Goal: Task Accomplishment & Management: Use online tool/utility

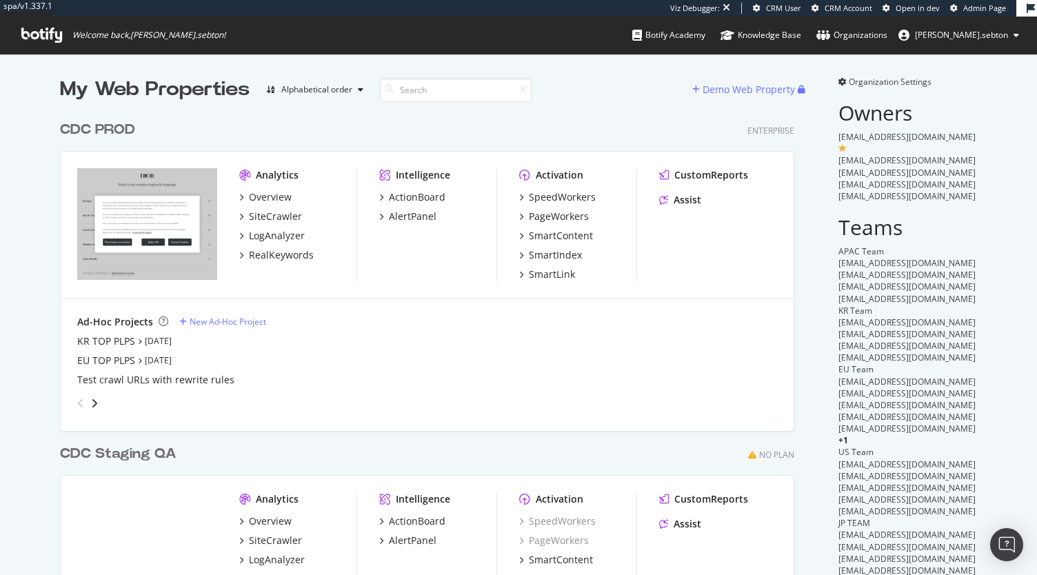
scroll to position [564, 1016]
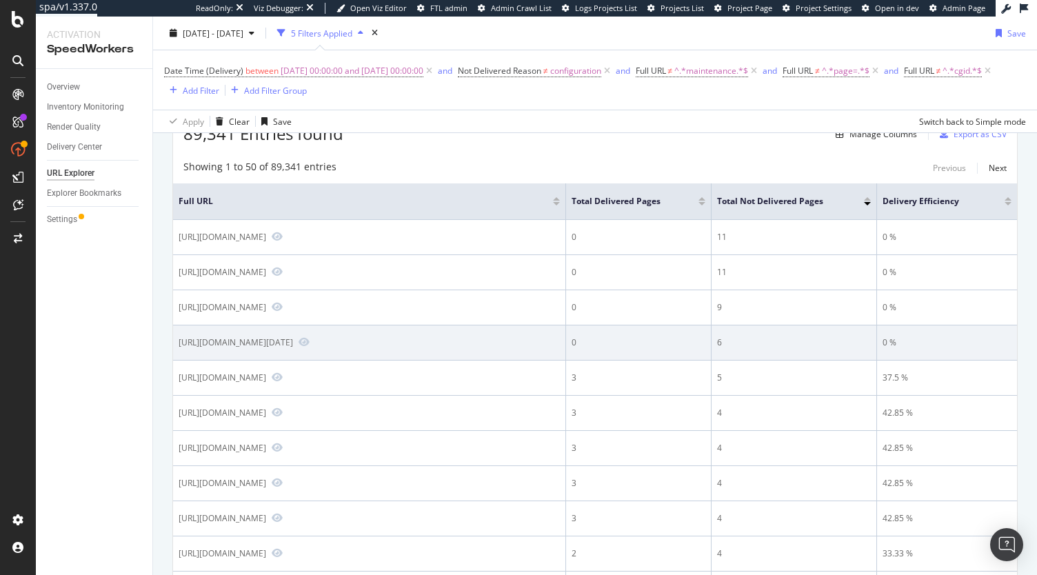
scroll to position [132, 0]
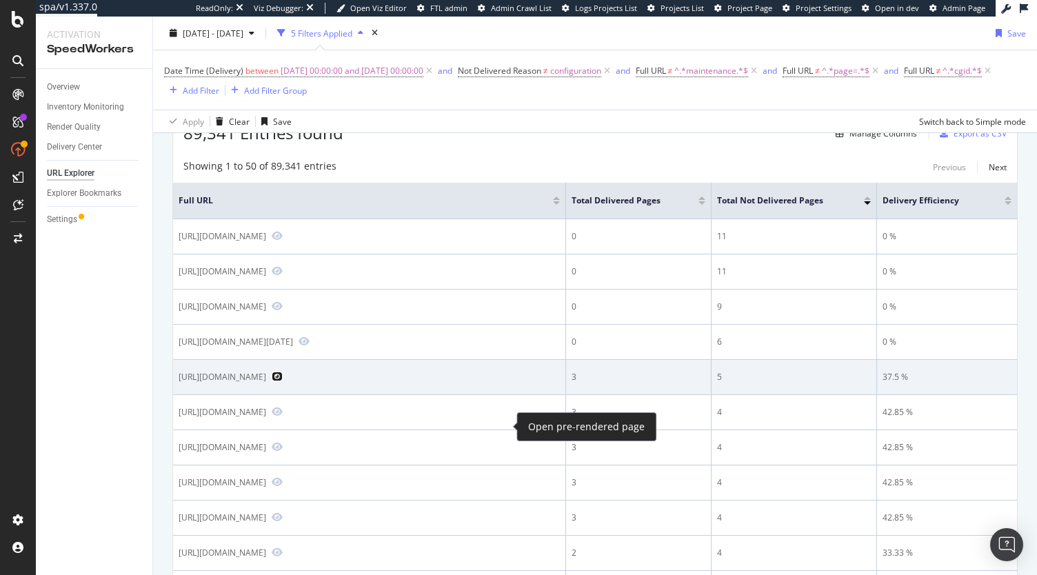
click at [283, 381] on icon "Preview https://www.sephora.pt/p/beautyblender---esponja-de-maquilhagem-772932.…" at bounding box center [277, 377] width 11 height 10
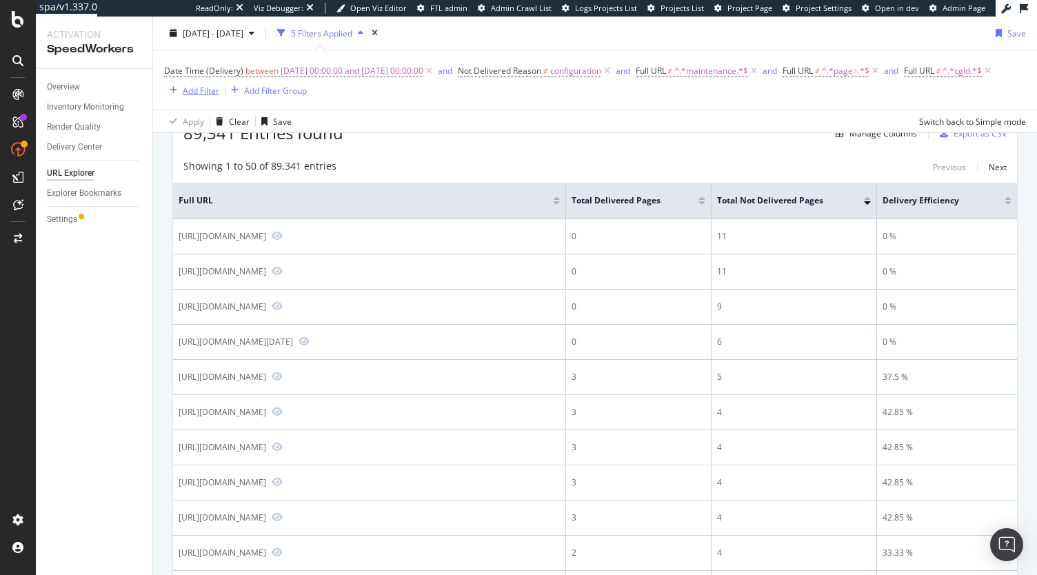
click at [219, 93] on div "Add Filter" at bounding box center [201, 90] width 37 height 12
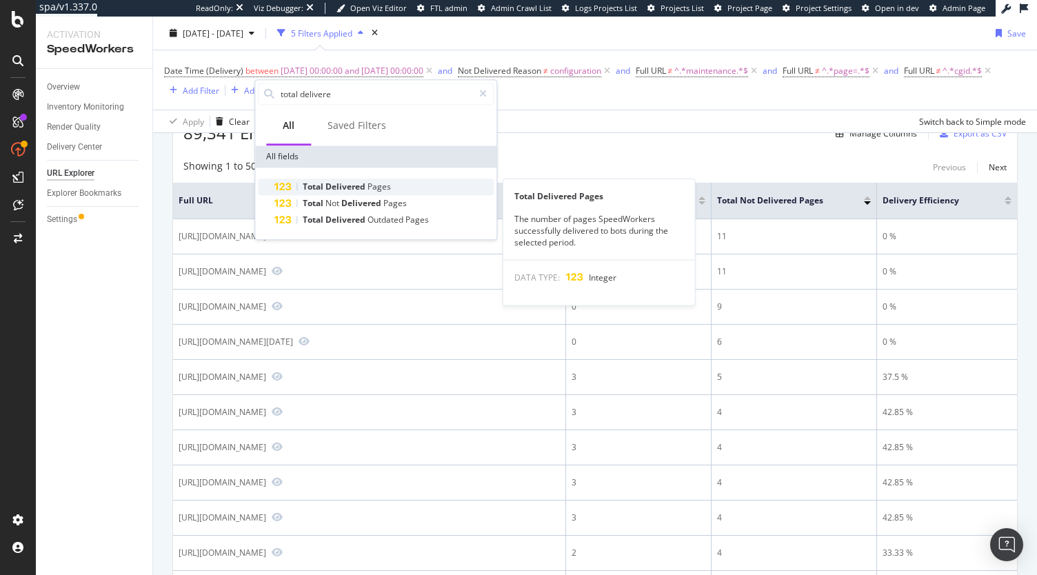
type input "total delivere"
click at [399, 187] on div "Total Delivered Pages" at bounding box center [384, 187] width 219 height 17
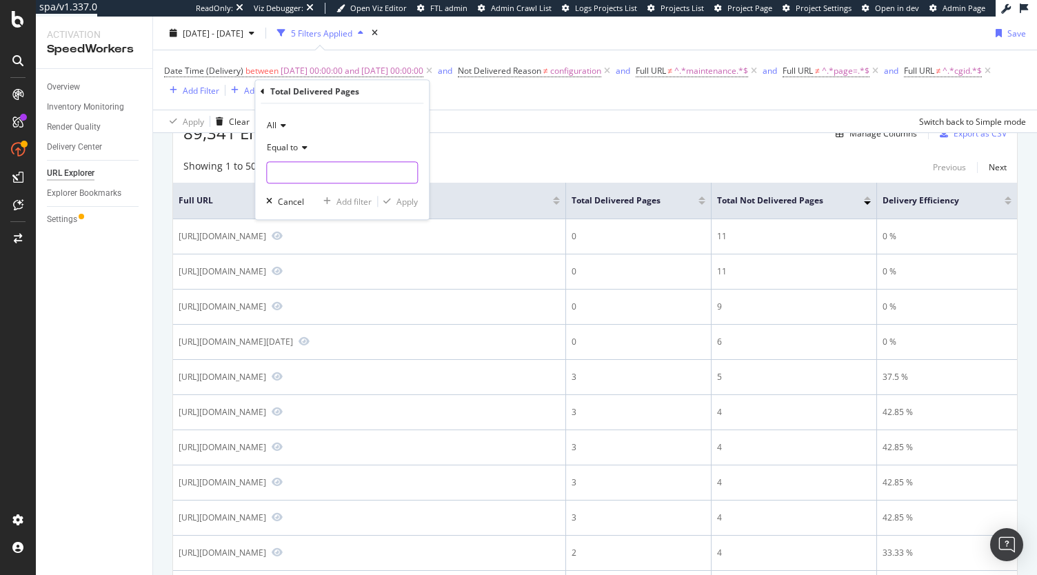
click at [332, 166] on input "number" at bounding box center [342, 172] width 152 height 22
type input "0"
click at [411, 204] on div "Apply" at bounding box center [407, 202] width 21 height 12
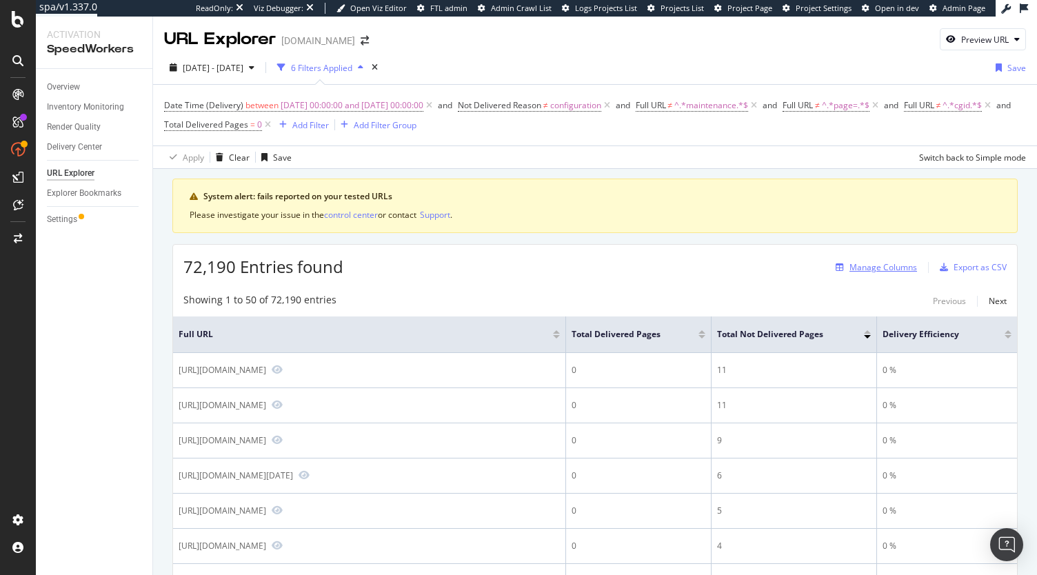
click at [877, 265] on div "Manage Columns" at bounding box center [884, 267] width 68 height 12
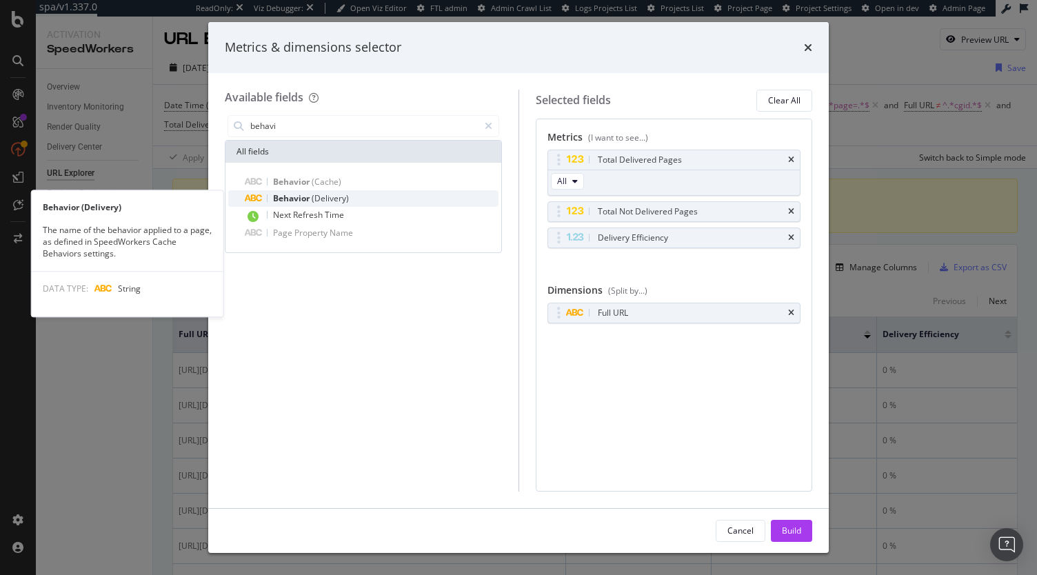
type input "behavi"
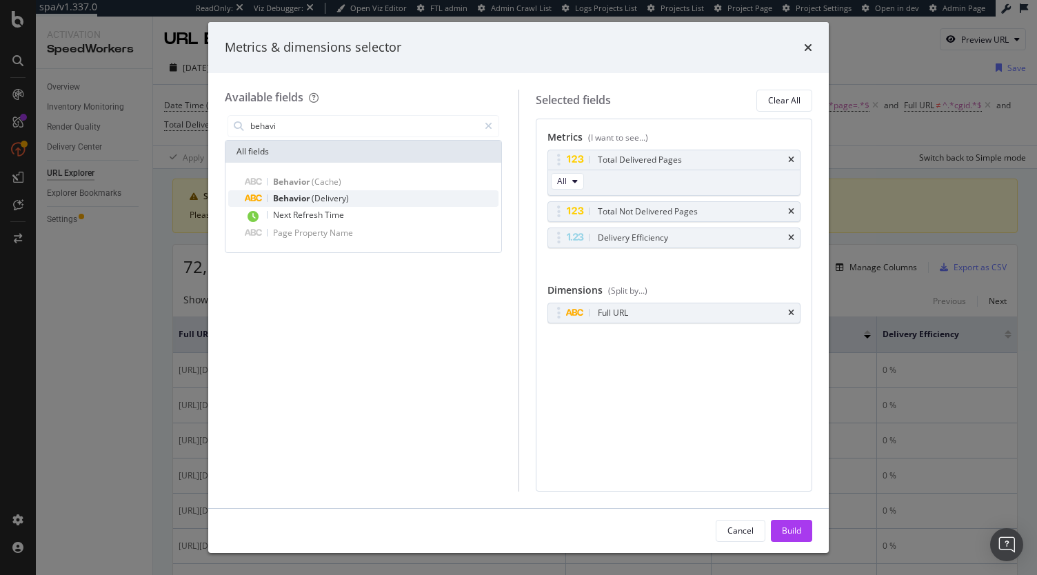
click at [368, 201] on div "Behavior (Delivery)" at bounding box center [372, 198] width 254 height 17
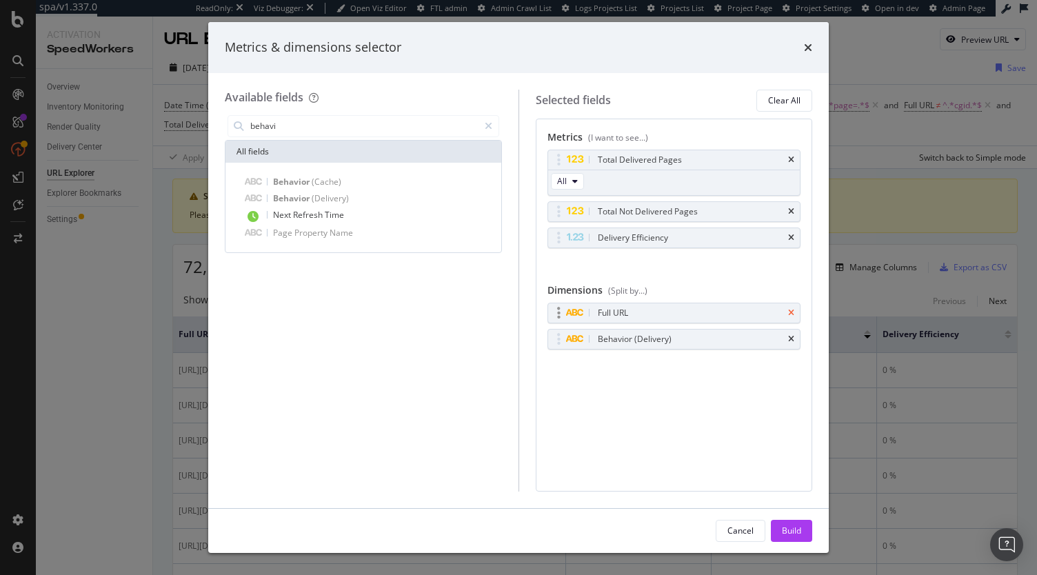
click at [792, 312] on icon "times" at bounding box center [791, 313] width 6 height 8
click at [789, 524] on div "Build" at bounding box center [791, 531] width 19 height 21
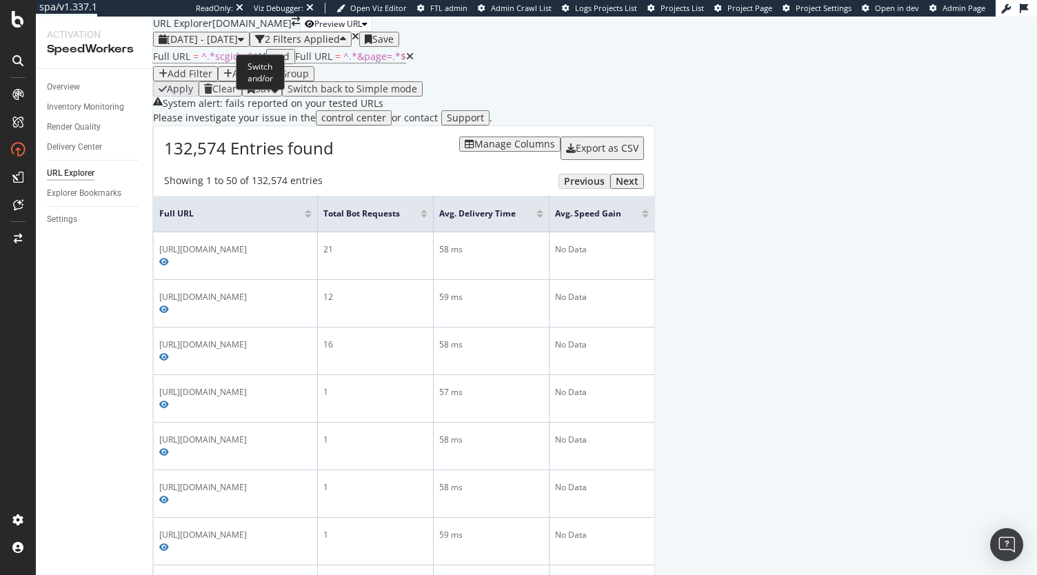
click at [272, 62] on div "and" at bounding box center [281, 56] width 18 height 11
